Goal: Information Seeking & Learning: Understand process/instructions

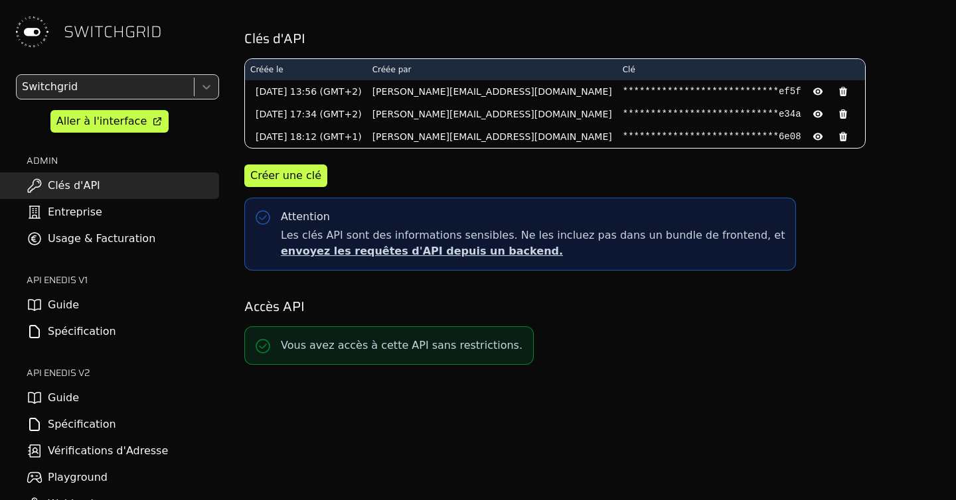
click at [124, 394] on link "Guide" at bounding box center [109, 398] width 219 height 27
click at [110, 430] on link "Spécification" at bounding box center [109, 424] width 219 height 27
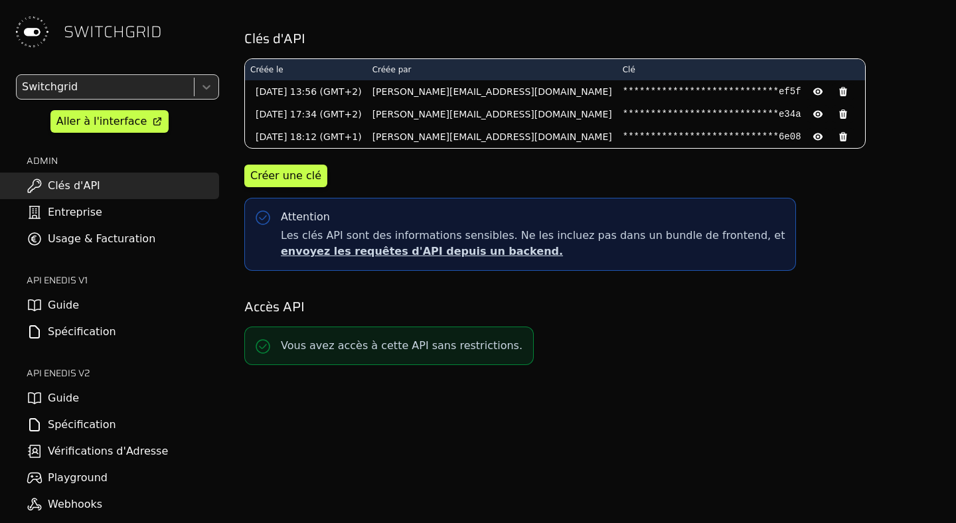
click at [92, 401] on link "Guide" at bounding box center [109, 398] width 219 height 27
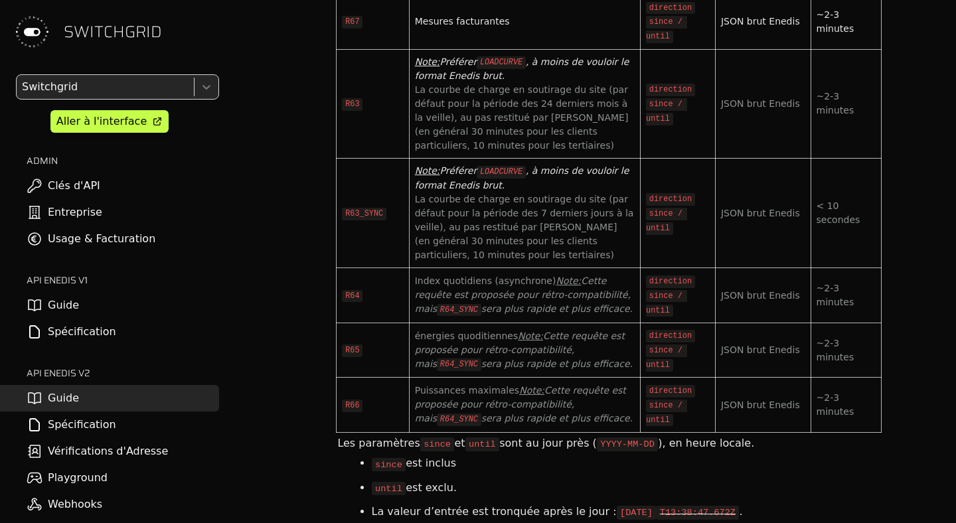
scroll to position [4818, 0]
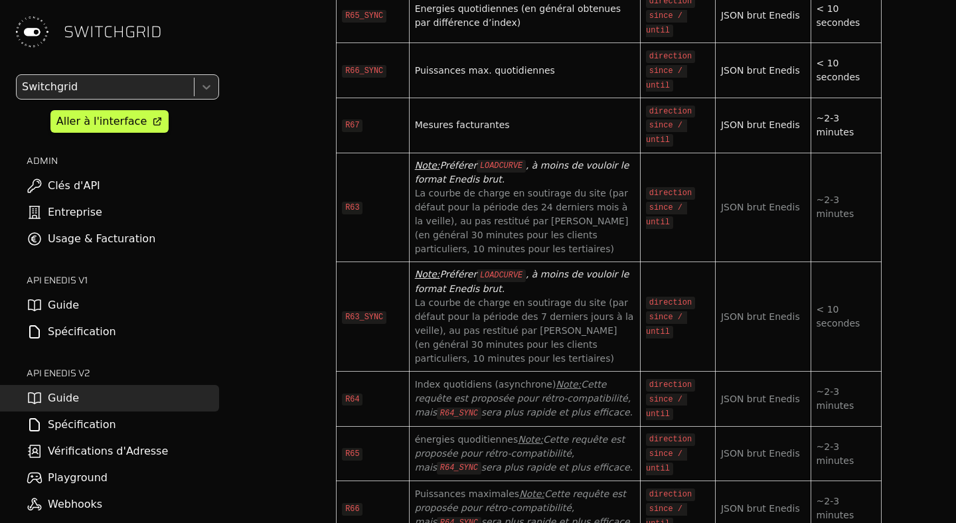
drag, startPoint x: 362, startPoint y: 132, endPoint x: 468, endPoint y: 134, distance: 106.2
drag, startPoint x: 421, startPoint y: 293, endPoint x: 480, endPoint y: 293, distance: 59.1
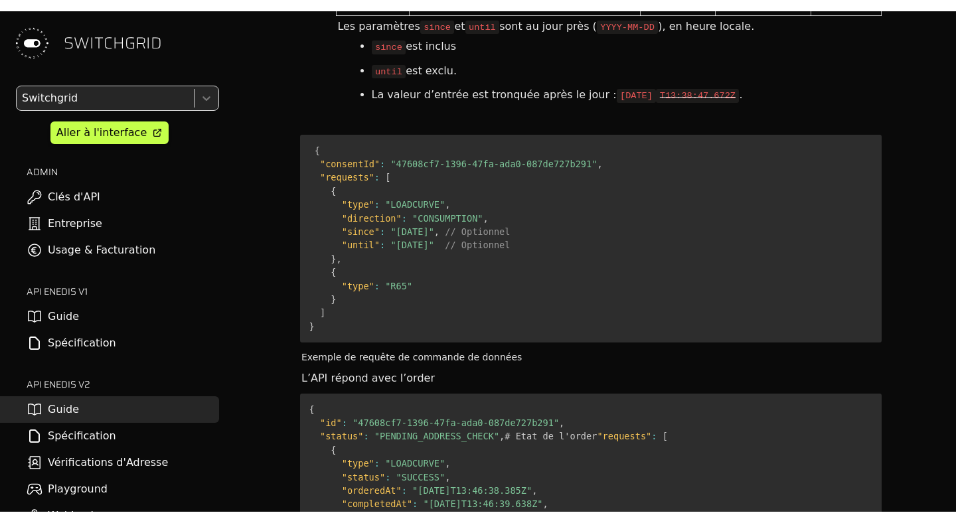
scroll to position [5685, 0]
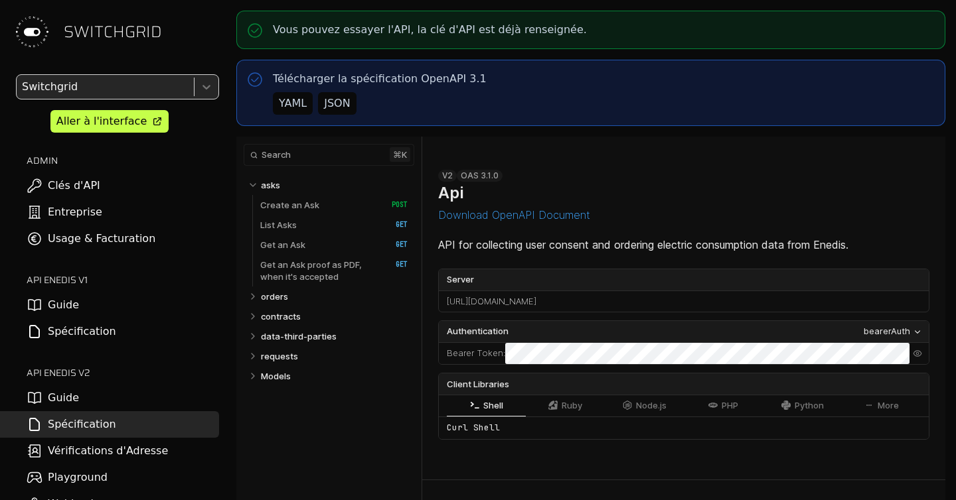
select select "**********"
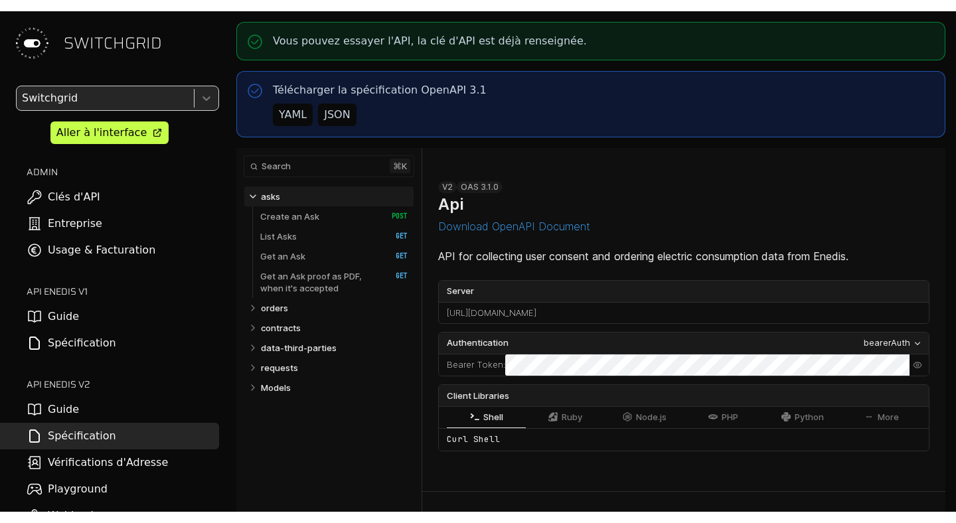
scroll to position [1, 0]
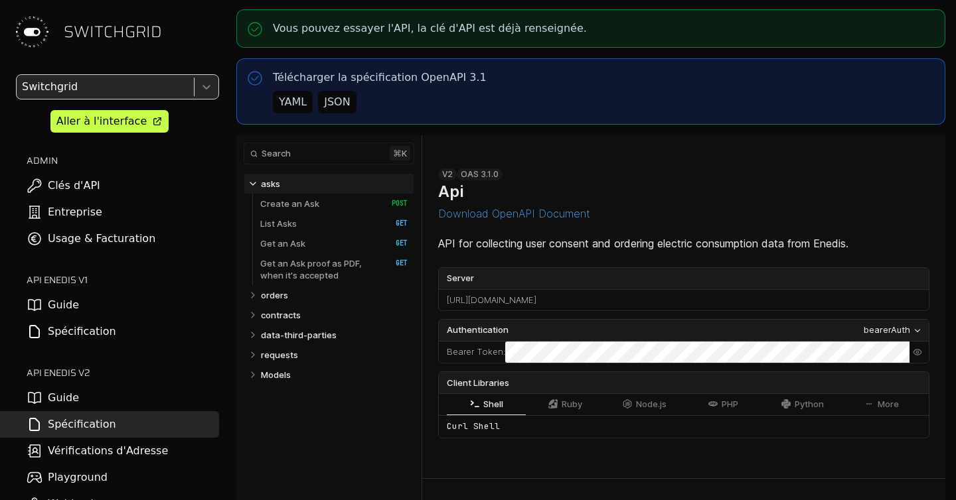
click at [106, 123] on div "Aller à l'interface" at bounding box center [101, 121] width 90 height 16
